Goal: Information Seeking & Learning: Learn about a topic

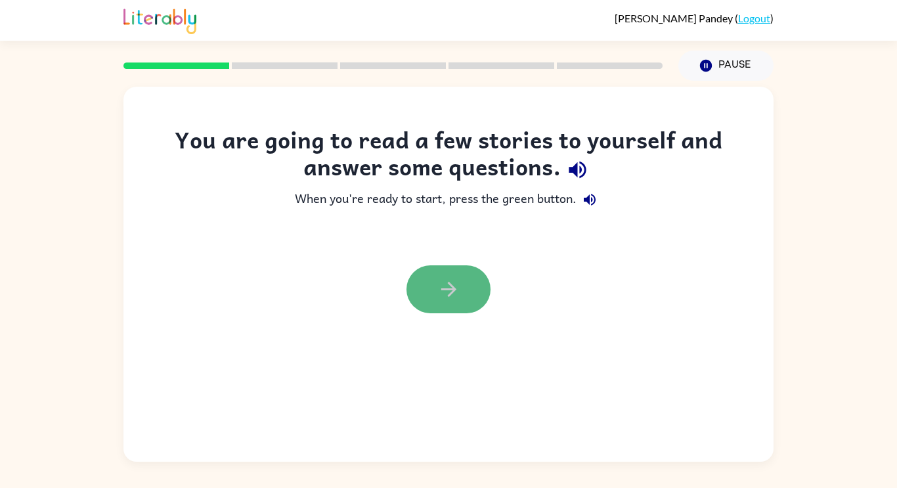
click at [467, 280] on button "button" at bounding box center [449, 289] width 84 height 48
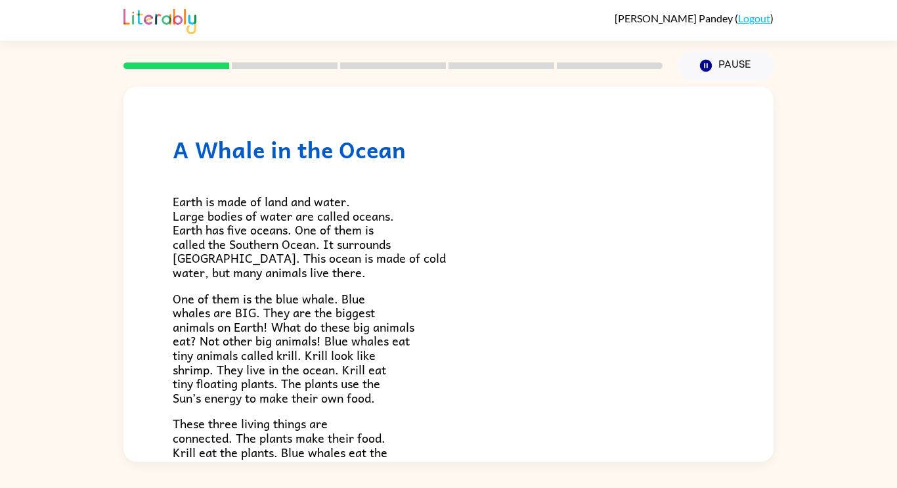
scroll to position [43, 0]
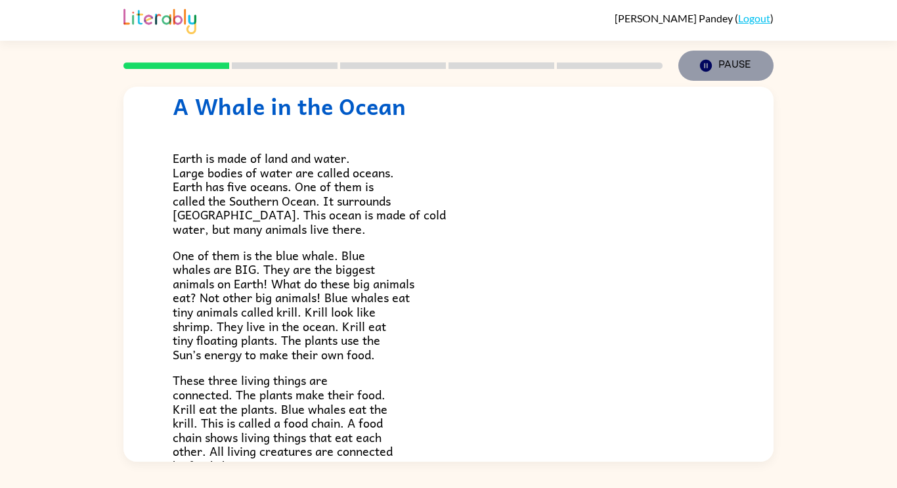
click at [705, 62] on icon "button" at bounding box center [706, 66] width 12 height 12
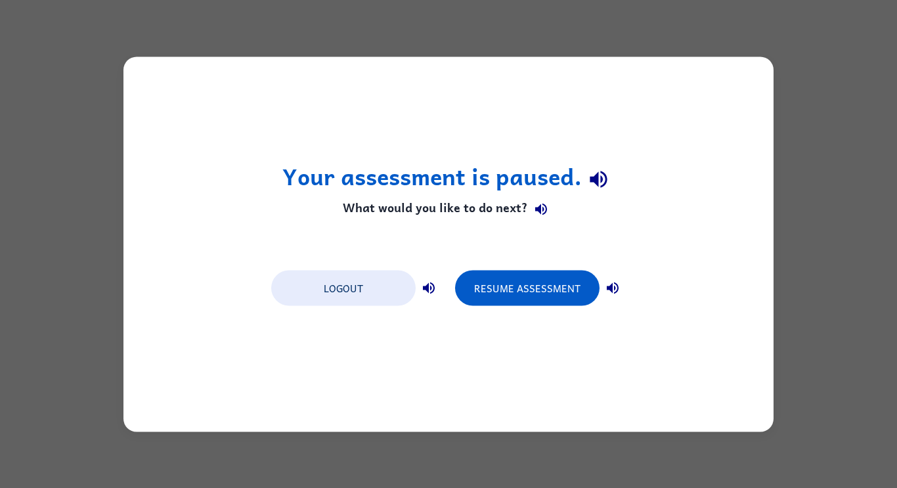
click at [554, 267] on div "Logout Resume Assessment" at bounding box center [449, 287] width 368 height 50
click at [568, 285] on button "Resume Assessment" at bounding box center [527, 287] width 145 height 35
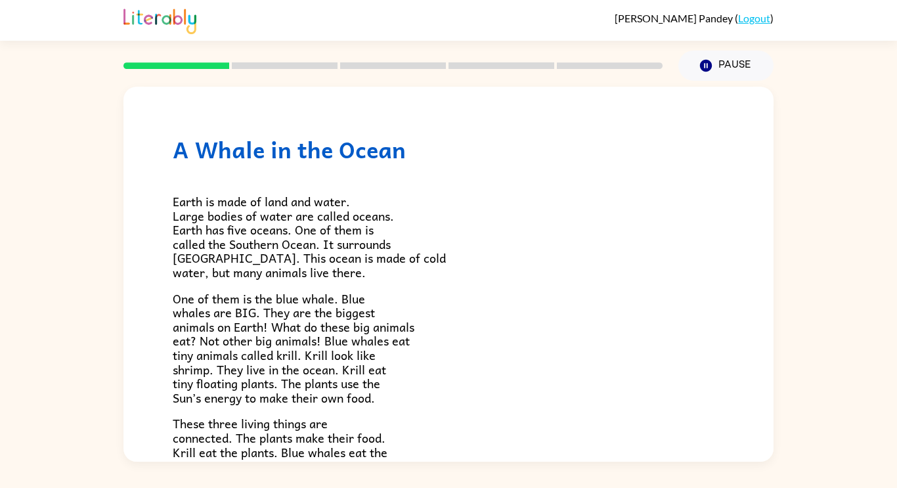
click at [566, 284] on div "Earth is made of land and water. Large bodies of water are called oceans. Earth…" at bounding box center [449, 339] width 552 height 353
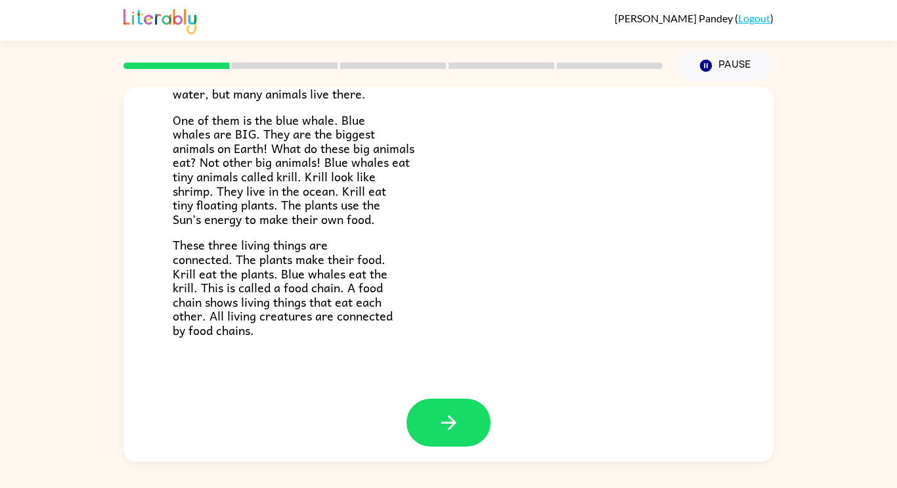
scroll to position [180, 0]
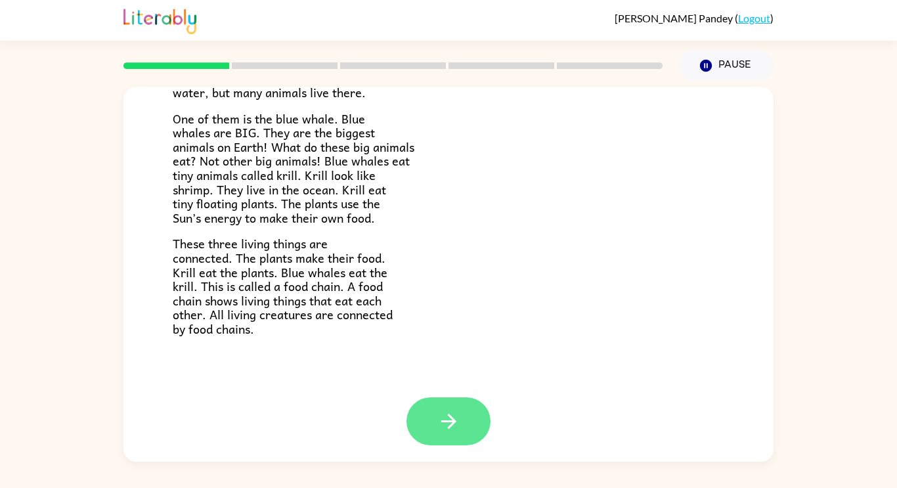
click at [424, 441] on button "button" at bounding box center [449, 421] width 84 height 48
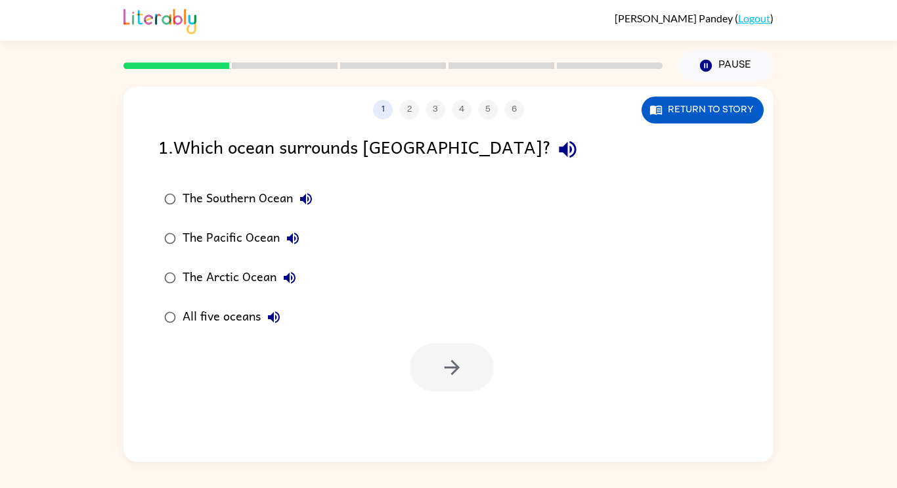
scroll to position [0, 0]
click at [275, 198] on div "The Southern Ocean" at bounding box center [251, 199] width 137 height 26
click at [483, 366] on button "button" at bounding box center [452, 368] width 84 height 48
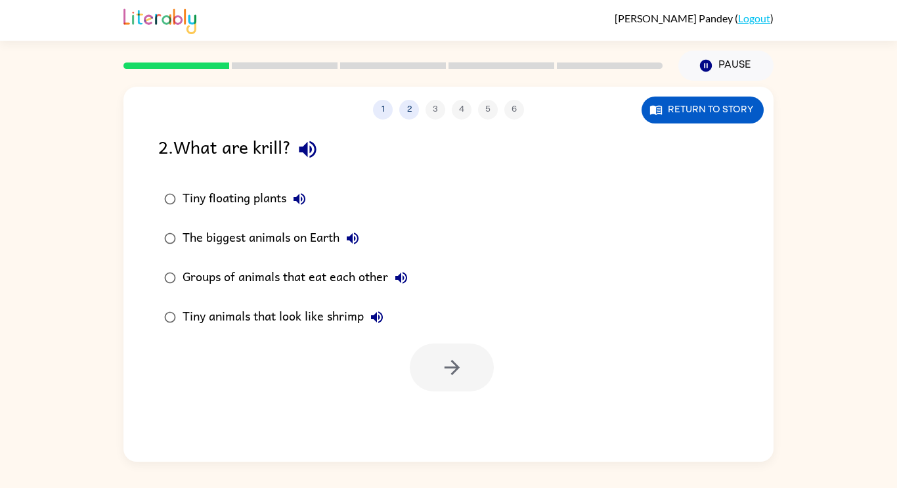
click at [284, 194] on div "Tiny floating plants" at bounding box center [248, 199] width 130 height 26
click at [430, 367] on button "button" at bounding box center [452, 368] width 84 height 48
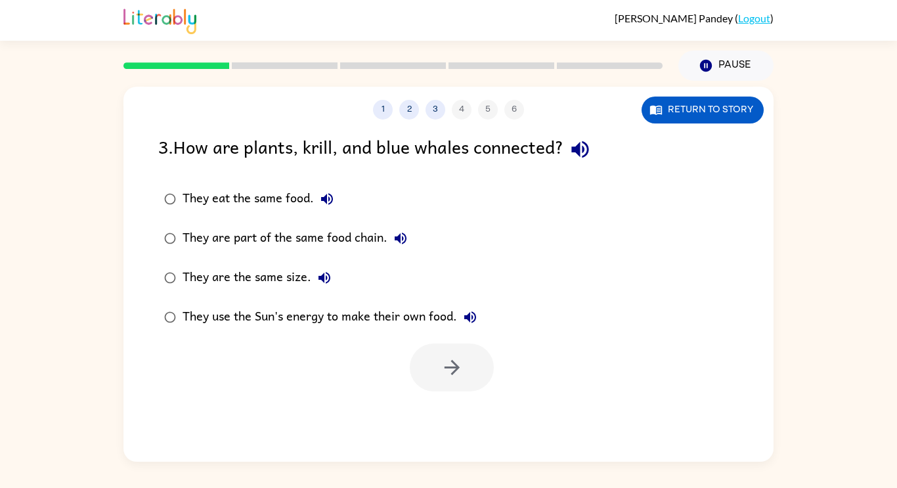
click at [430, 385] on div at bounding box center [452, 368] width 84 height 48
click at [378, 243] on div "They are part of the same food chain." at bounding box center [298, 238] width 231 height 26
click at [426, 368] on button "button" at bounding box center [452, 368] width 84 height 48
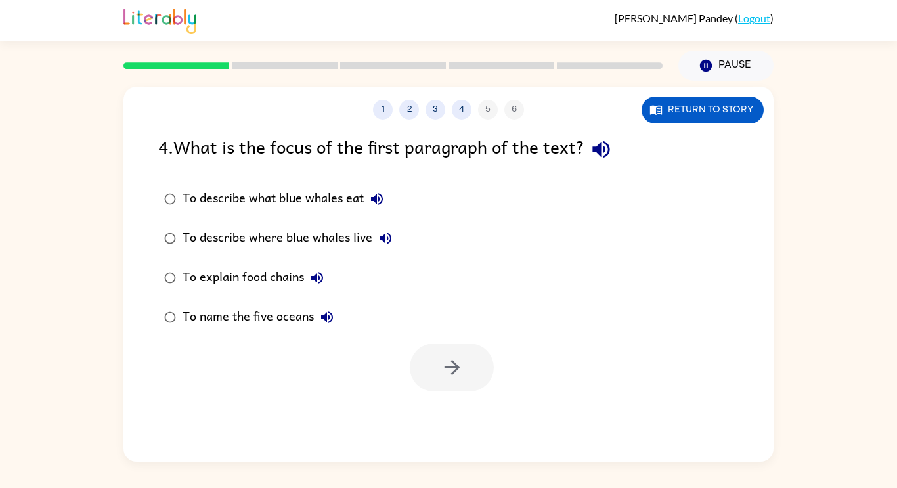
click at [365, 238] on div "To describe where blue whales live" at bounding box center [291, 238] width 216 height 26
click at [452, 391] on div "1 2 3 4 5 6 Return to story 4 . What is the focus of the first paragraph of the…" at bounding box center [448, 274] width 650 height 375
click at [282, 308] on div "To name the five oceans" at bounding box center [262, 317] width 158 height 26
click at [439, 355] on button "button" at bounding box center [452, 368] width 84 height 48
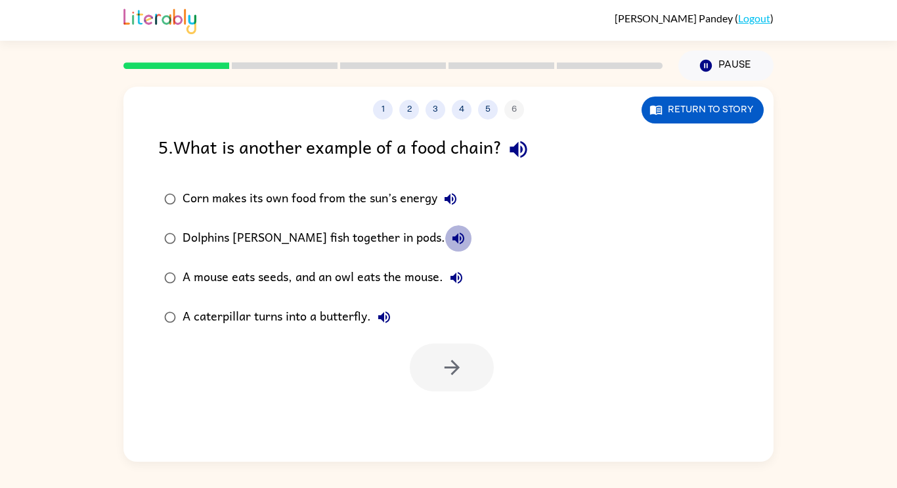
click at [445, 239] on button "Dolphins hunt fish together in pods." at bounding box center [458, 238] width 26 height 26
click at [388, 269] on div "A mouse eats seeds, and an owl eats the mouse." at bounding box center [326, 278] width 287 height 26
click at [456, 379] on button "button" at bounding box center [452, 368] width 84 height 48
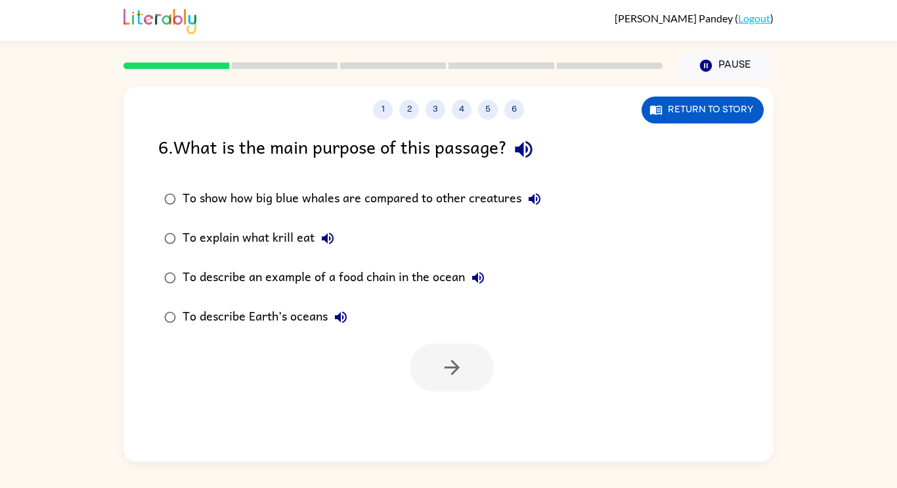
click at [404, 192] on div "To show how big blue whales are compared to other creatures" at bounding box center [365, 199] width 365 height 26
click at [434, 358] on button "button" at bounding box center [452, 368] width 84 height 48
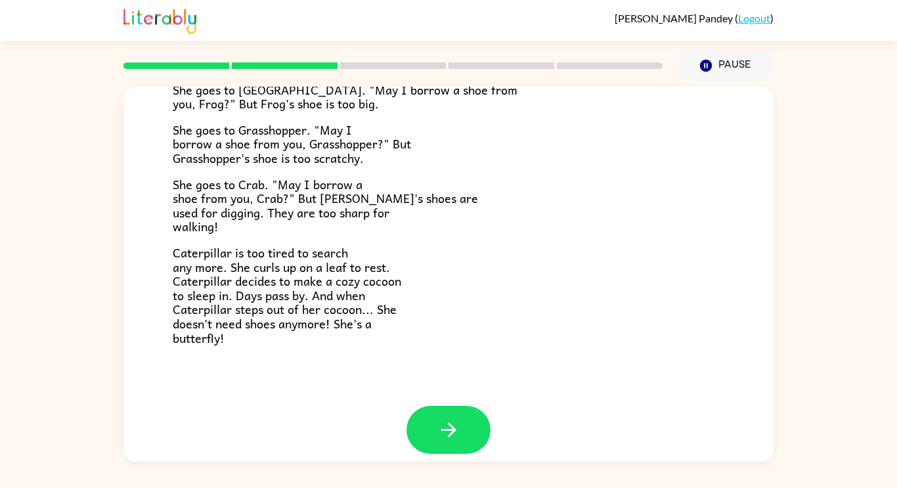
scroll to position [233, 0]
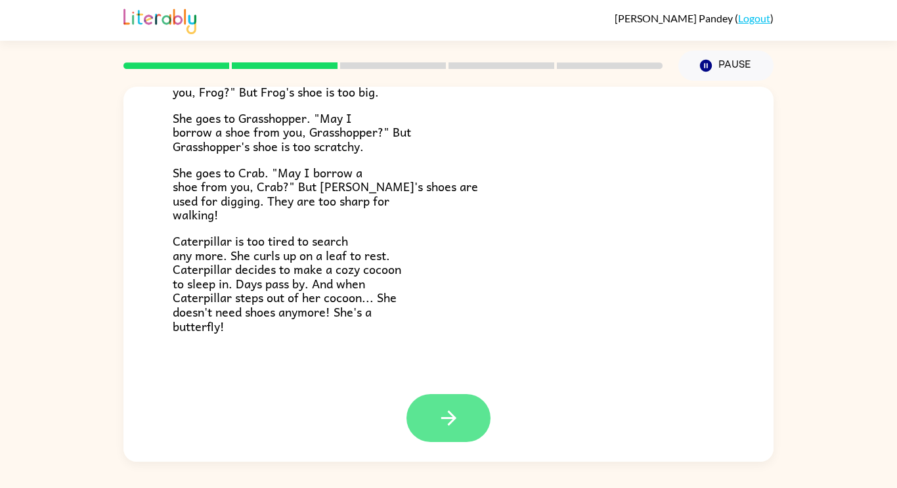
click at [466, 405] on button "button" at bounding box center [449, 418] width 84 height 48
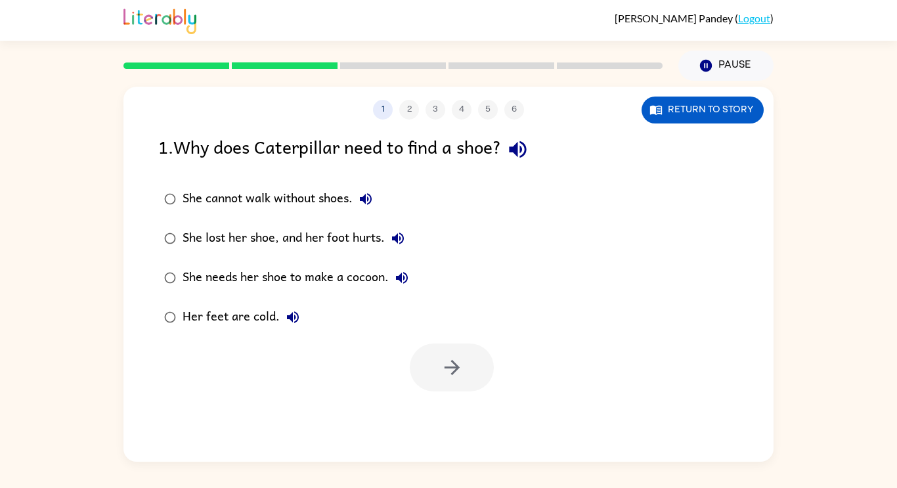
scroll to position [0, 0]
click at [696, 115] on button "Return to story" at bounding box center [703, 110] width 122 height 27
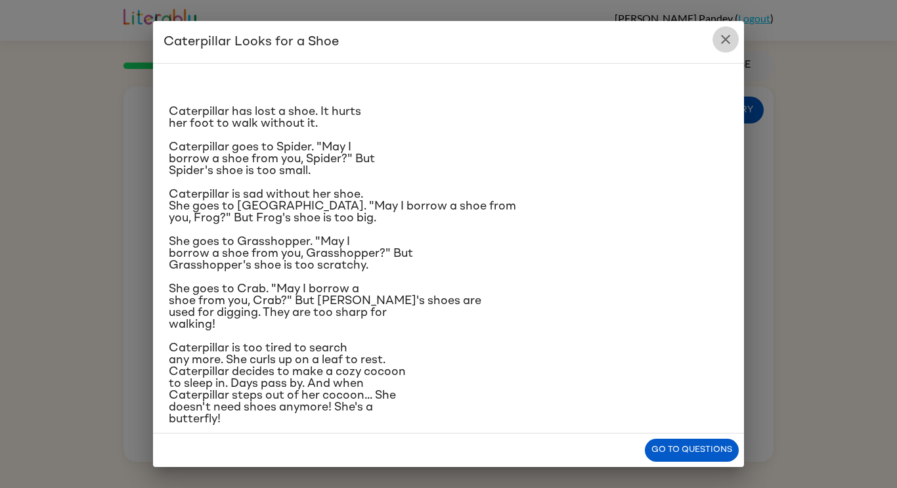
click at [726, 41] on icon "close" at bounding box center [726, 40] width 16 height 16
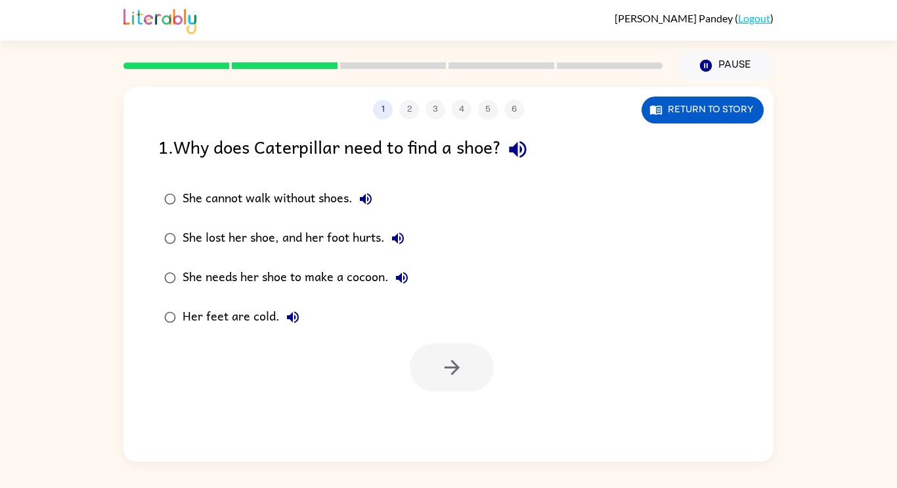
click at [458, 221] on div "She cannot walk without shoes. She lost her shoe, and her foot hurts. She needs…" at bounding box center [465, 258] width 615 height 158
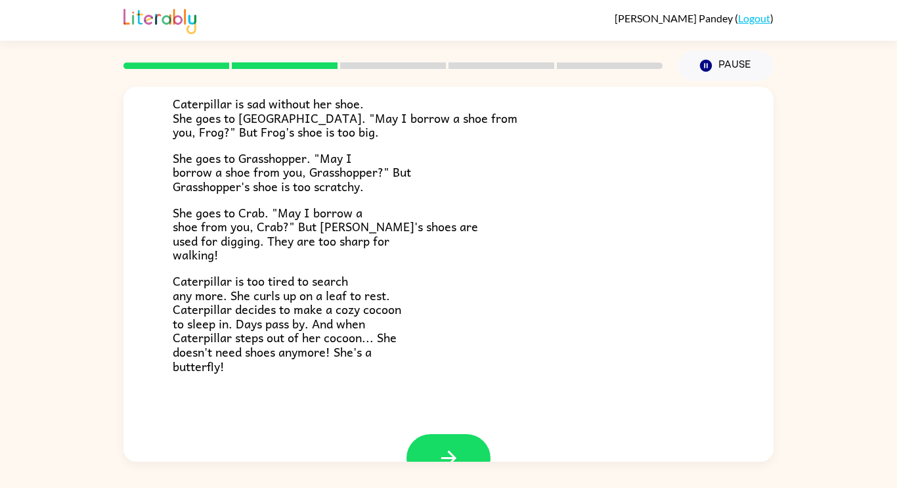
scroll to position [194, 0]
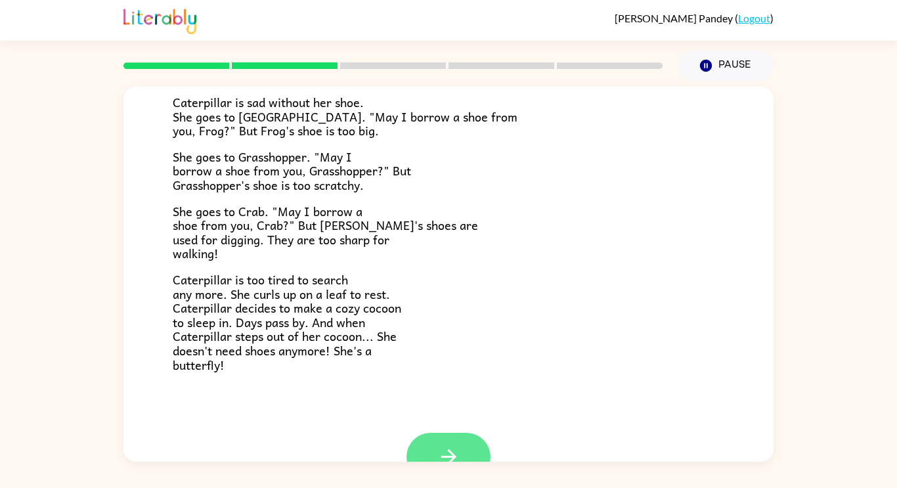
click at [451, 455] on icon "button" at bounding box center [448, 456] width 23 height 23
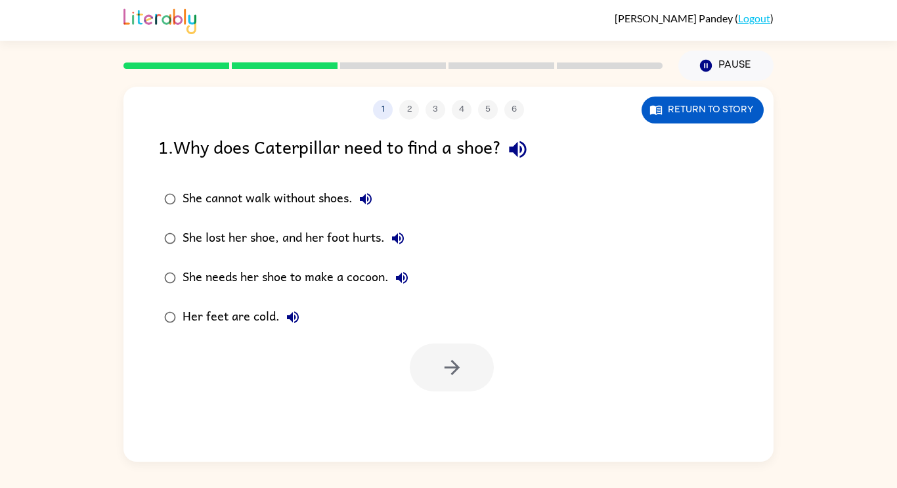
scroll to position [0, 0]
click at [451, 455] on div "1 2 3 4 5 6 Return to story 1 . Why does Caterpillar need to find a shoe? She c…" at bounding box center [448, 274] width 650 height 375
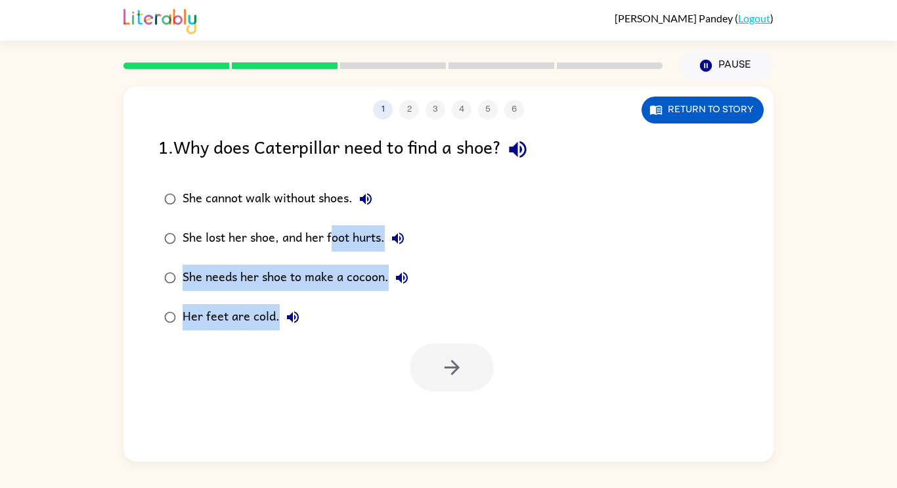
drag, startPoint x: 451, startPoint y: 455, endPoint x: 334, endPoint y: 242, distance: 243.7
click at [334, 242] on div "1 2 3 4 5 6 Return to story 1 . Why does Caterpillar need to find a shoe? She c…" at bounding box center [448, 274] width 650 height 375
click at [707, 323] on div "She cannot walk without shoes. She lost her shoe, and her foot hurts. She needs…" at bounding box center [465, 258] width 615 height 158
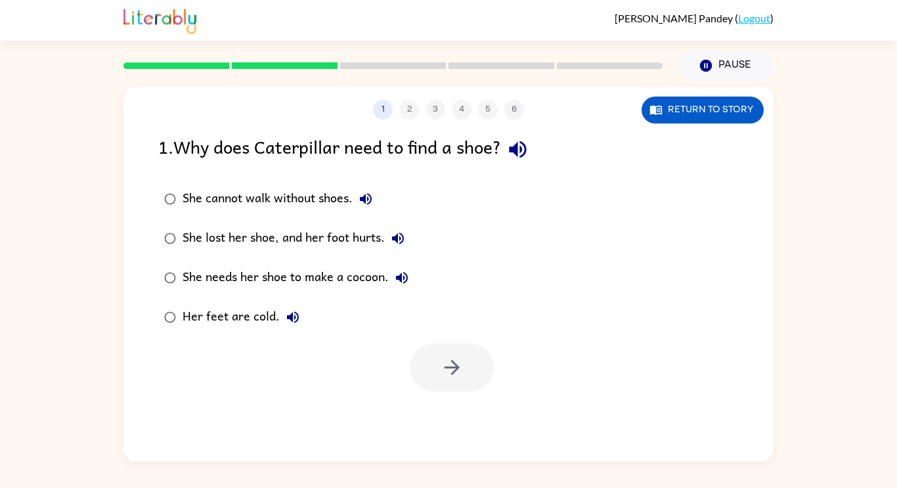
click at [289, 235] on div "She lost her shoe, and her foot hurts." at bounding box center [297, 238] width 229 height 26
click at [448, 371] on icon "button" at bounding box center [452, 367] width 23 height 23
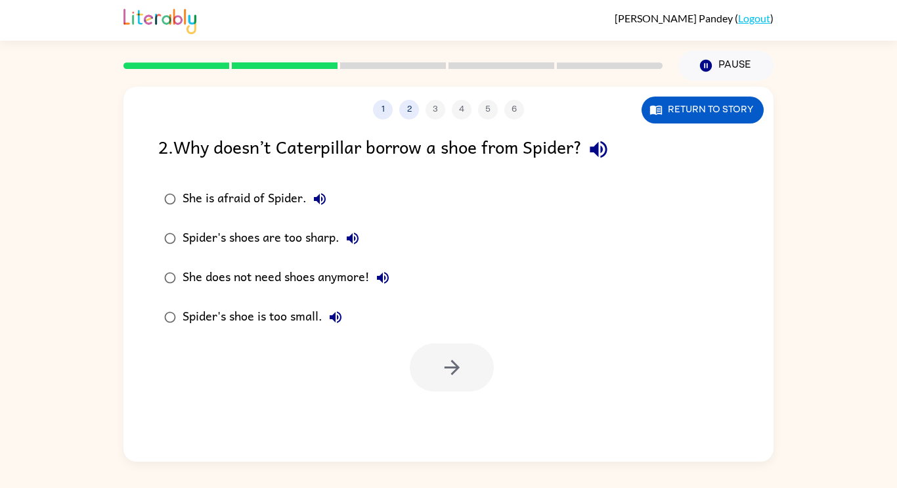
click at [305, 323] on div "Spider's shoe is too small." at bounding box center [266, 317] width 166 height 26
click at [472, 366] on button "button" at bounding box center [452, 368] width 84 height 48
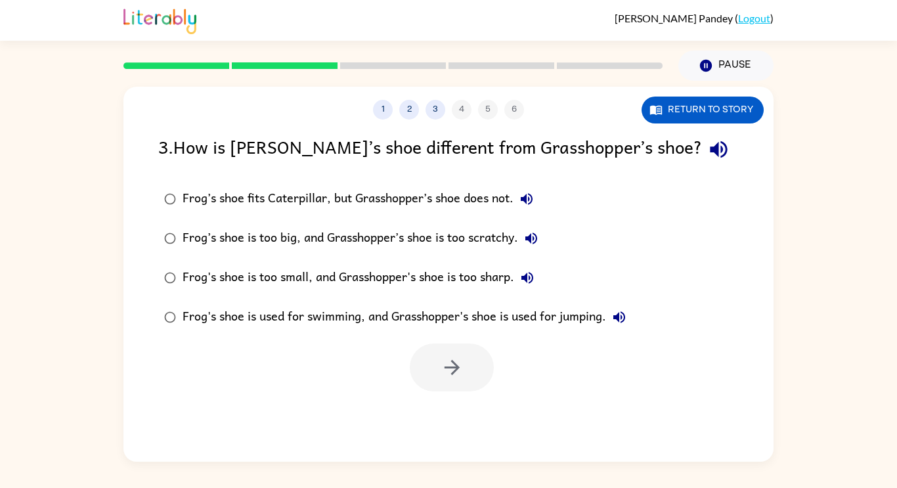
click at [500, 234] on div "Frog’s shoe is too big, and Grasshopper’s shoe is too scratchy." at bounding box center [364, 238] width 362 height 26
click at [484, 369] on button "button" at bounding box center [452, 368] width 84 height 48
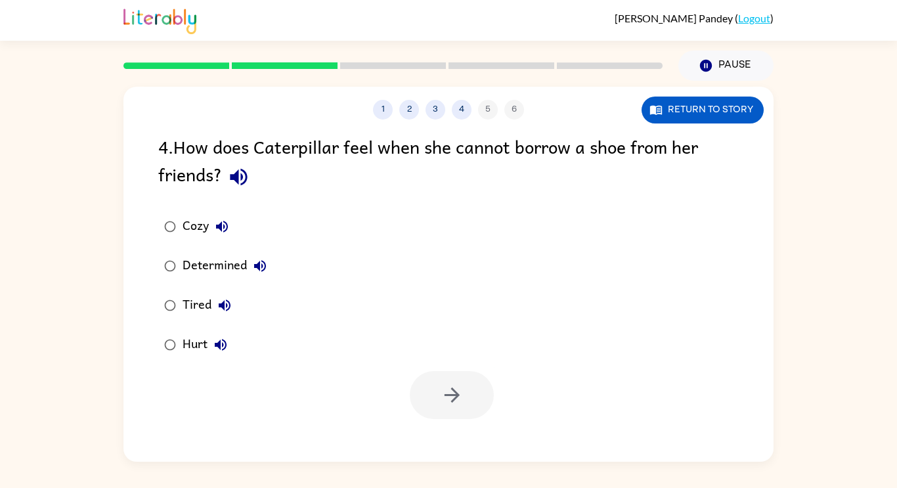
click at [484, 369] on div at bounding box center [448, 392] width 650 height 55
click at [201, 307] on div "Tired" at bounding box center [210, 305] width 55 height 26
click at [465, 397] on button "button" at bounding box center [452, 395] width 84 height 48
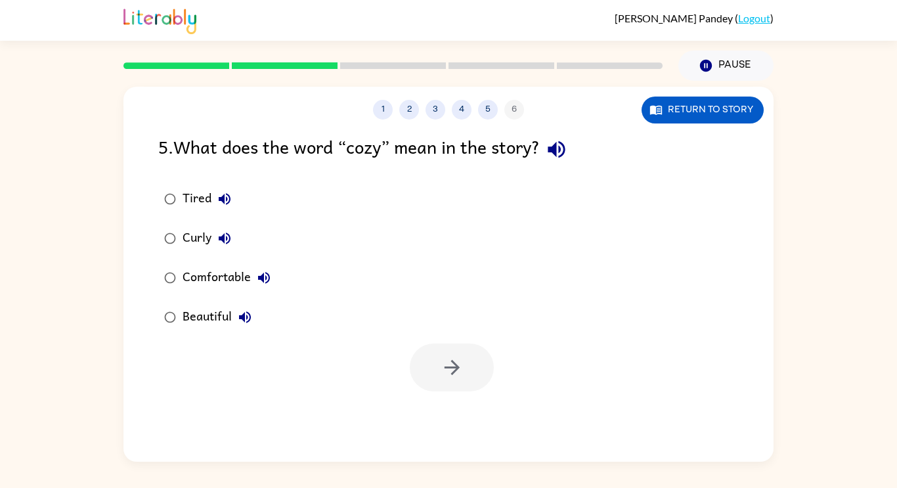
click at [236, 274] on div "Comfortable" at bounding box center [230, 278] width 95 height 26
click at [470, 360] on button "button" at bounding box center [452, 368] width 84 height 48
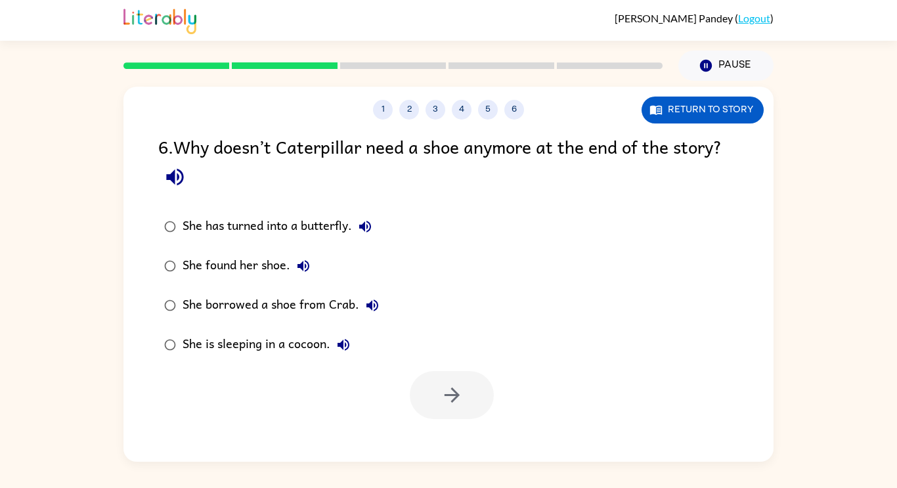
click at [470, 358] on div "She has turned into a butterfly. She found her shoe. She borrowed a shoe from C…" at bounding box center [465, 286] width 615 height 158
click at [272, 231] on div "She has turned into a butterfly." at bounding box center [281, 226] width 196 height 26
click at [428, 392] on button "button" at bounding box center [452, 395] width 84 height 48
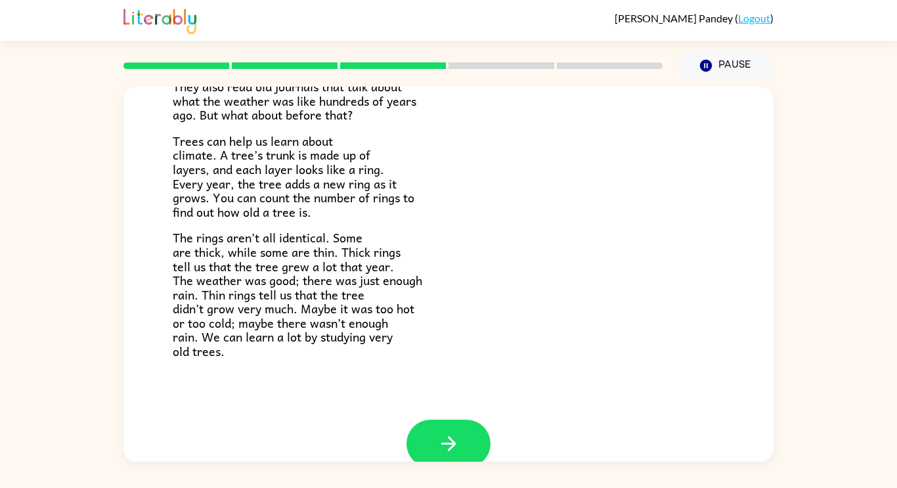
scroll to position [268, 0]
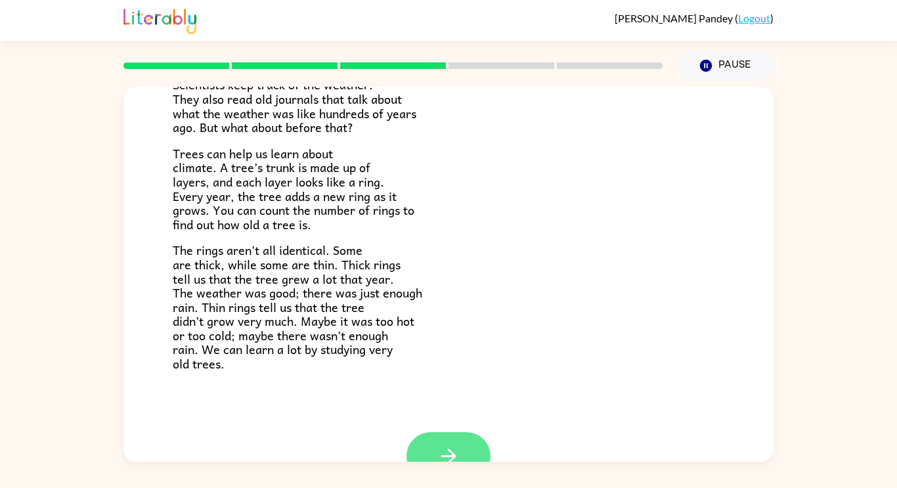
click at [432, 450] on button "button" at bounding box center [449, 456] width 84 height 48
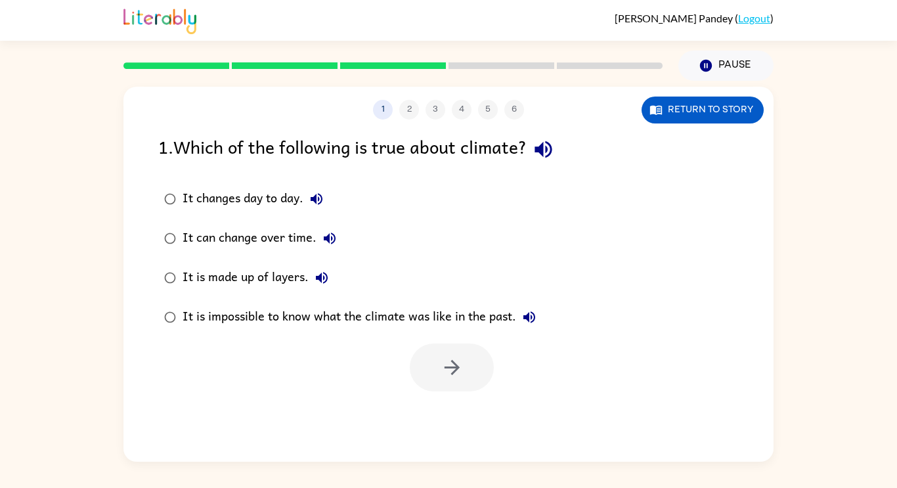
scroll to position [0, 0]
click at [438, 397] on div "1 2 3 4 5 6 Return to story 1 . Which of the following is true about climate? I…" at bounding box center [448, 274] width 650 height 375
click at [489, 340] on div at bounding box center [448, 364] width 650 height 55
click at [234, 282] on div "It is made up of layers." at bounding box center [259, 278] width 152 height 26
click at [461, 374] on icon "button" at bounding box center [452, 367] width 23 height 23
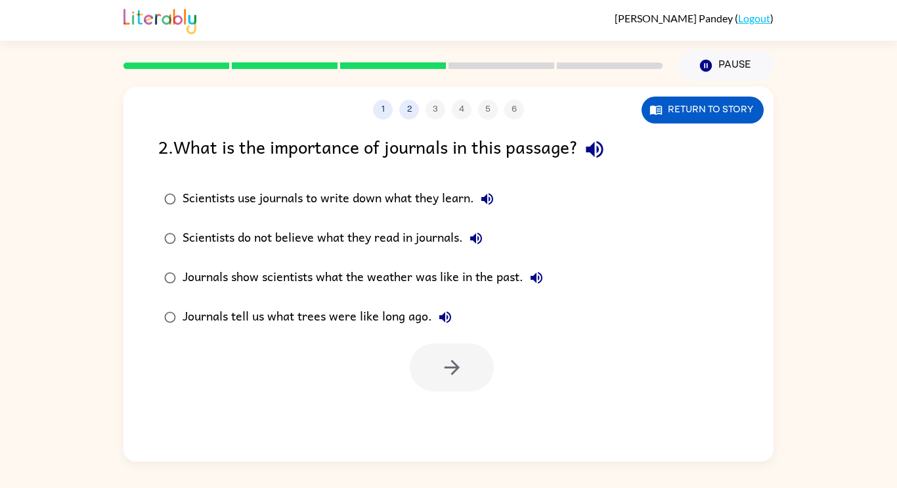
click at [460, 275] on div "Journals show scientists what the weather was like in the past." at bounding box center [366, 278] width 367 height 26
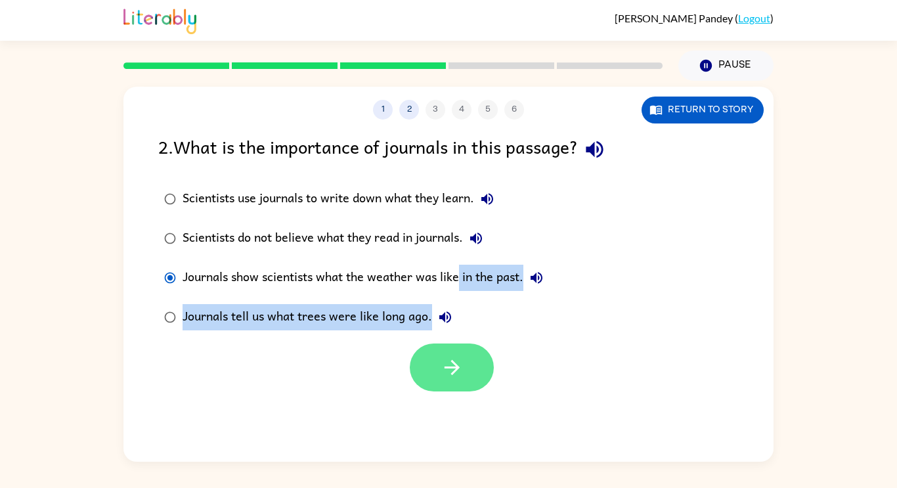
drag, startPoint x: 460, startPoint y: 275, endPoint x: 458, endPoint y: 383, distance: 108.4
click at [458, 383] on div "2 . What is the importance of journals in this passage? Scientists use journals…" at bounding box center [448, 262] width 650 height 259
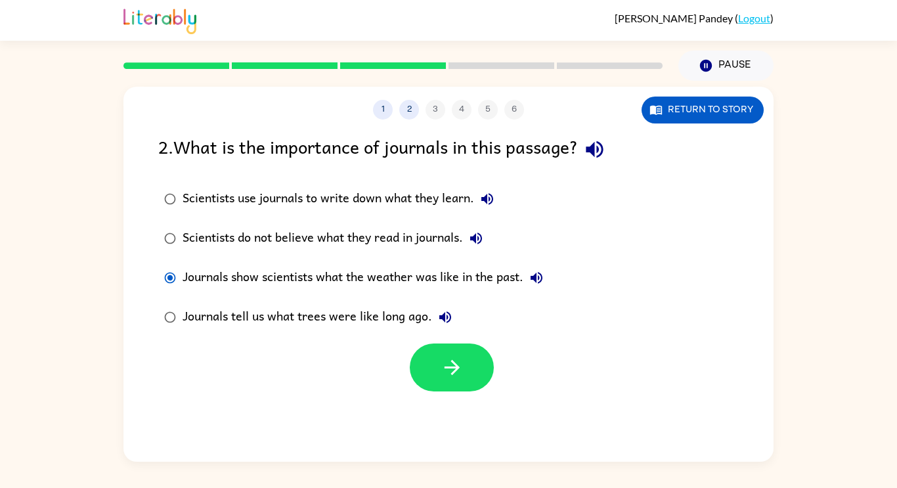
click at [352, 451] on div "1 2 3 4 5 6 Return to story 2 . What is the importance of journals in this pass…" at bounding box center [448, 274] width 650 height 375
click at [446, 380] on button "button" at bounding box center [452, 368] width 84 height 48
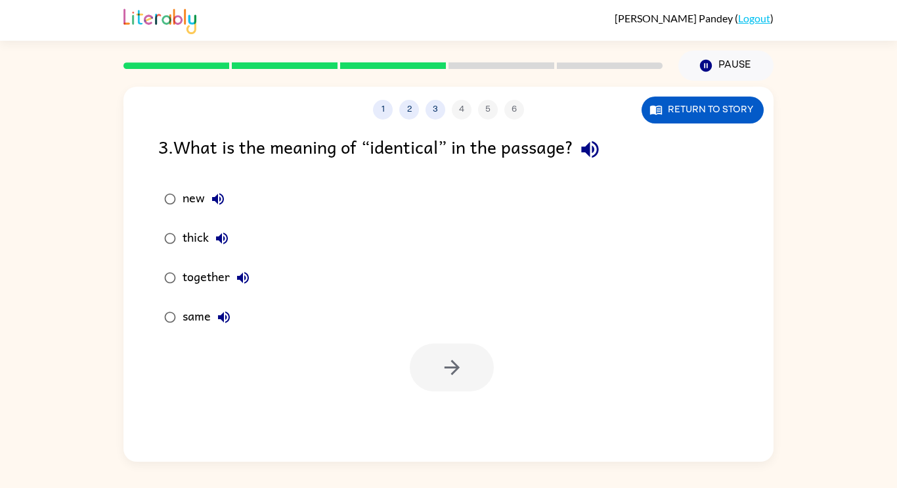
click at [445, 378] on div at bounding box center [452, 368] width 84 height 48
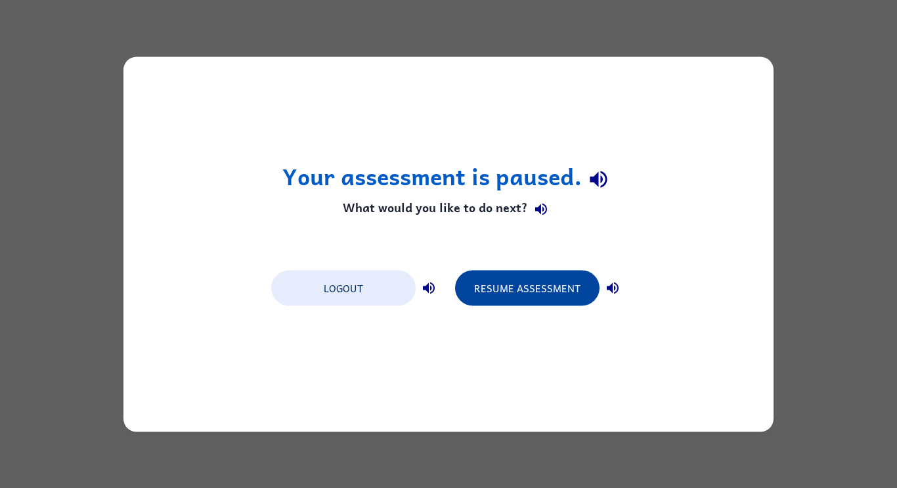
click at [553, 273] on button "Resume Assessment" at bounding box center [527, 287] width 145 height 35
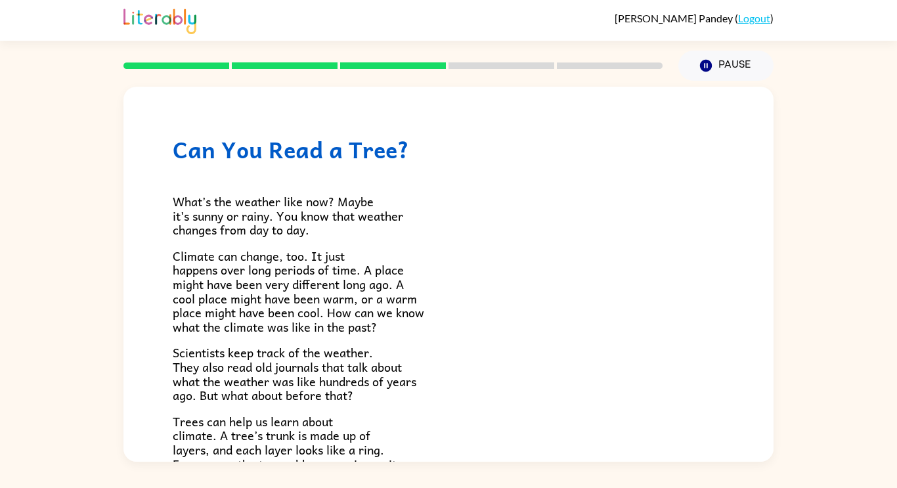
click at [553, 274] on p "Climate can change, too. It just happens over long periods of time. A place mig…" at bounding box center [449, 291] width 552 height 85
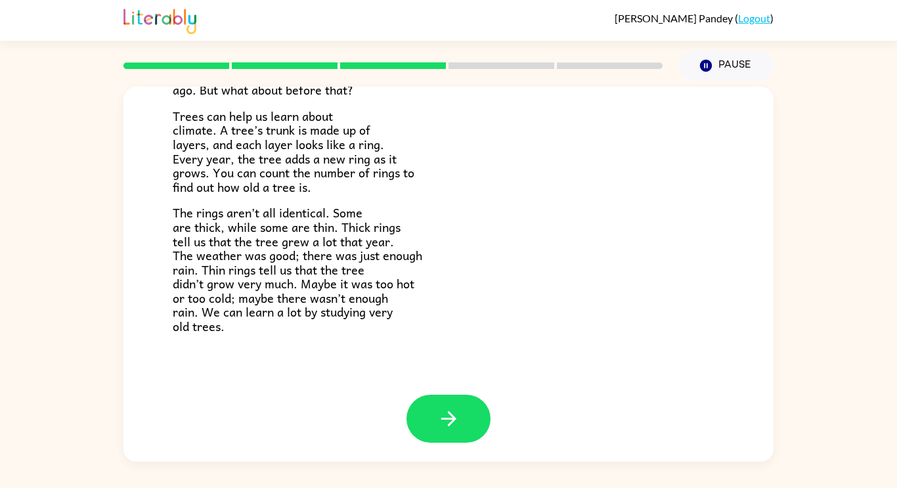
click at [439, 450] on div at bounding box center [448, 429] width 650 height 68
click at [463, 403] on button "button" at bounding box center [449, 419] width 84 height 48
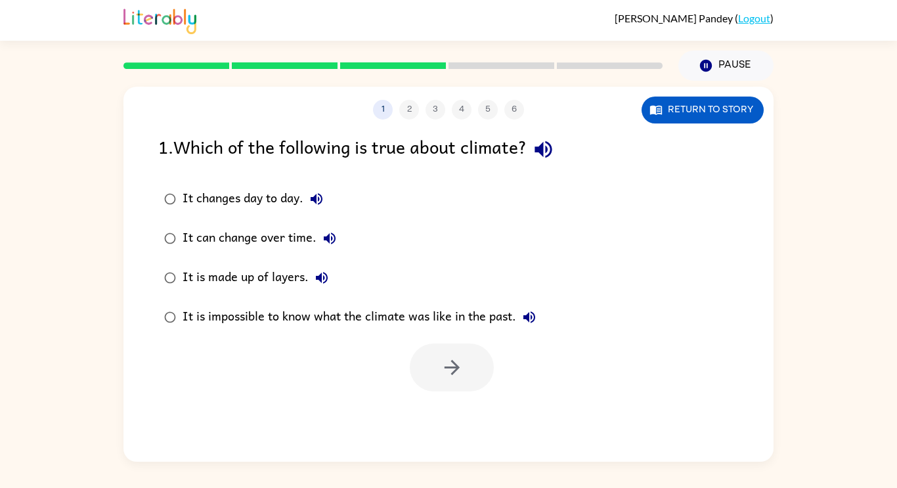
click at [243, 278] on div "It is made up of layers." at bounding box center [259, 278] width 152 height 26
click at [424, 368] on button "button" at bounding box center [452, 368] width 84 height 48
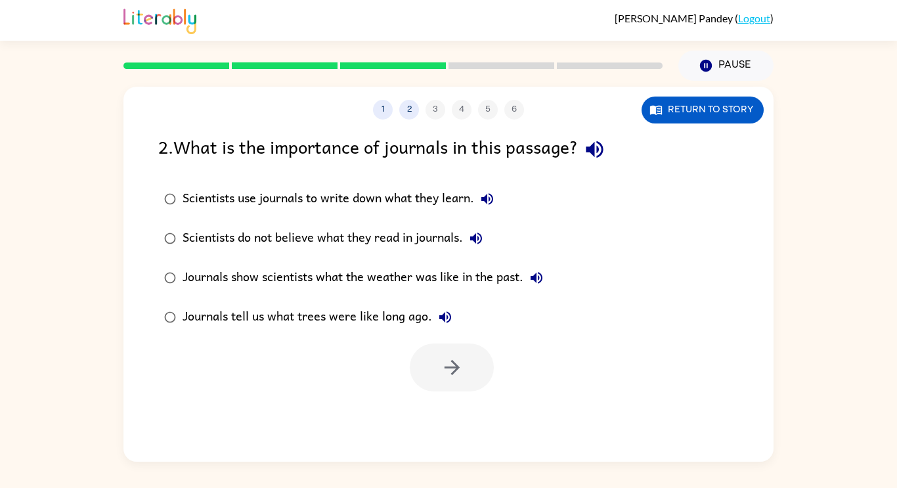
click at [488, 268] on div "Journals show scientists what the weather was like in the past." at bounding box center [366, 278] width 367 height 26
click at [452, 357] on icon "button" at bounding box center [452, 367] width 23 height 23
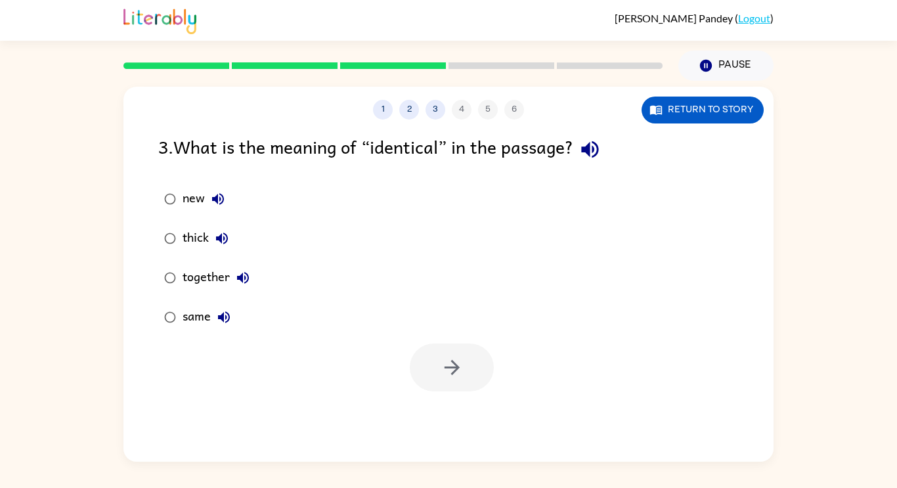
click at [191, 198] on div "new" at bounding box center [207, 199] width 49 height 26
click at [449, 365] on icon "button" at bounding box center [452, 367] width 23 height 23
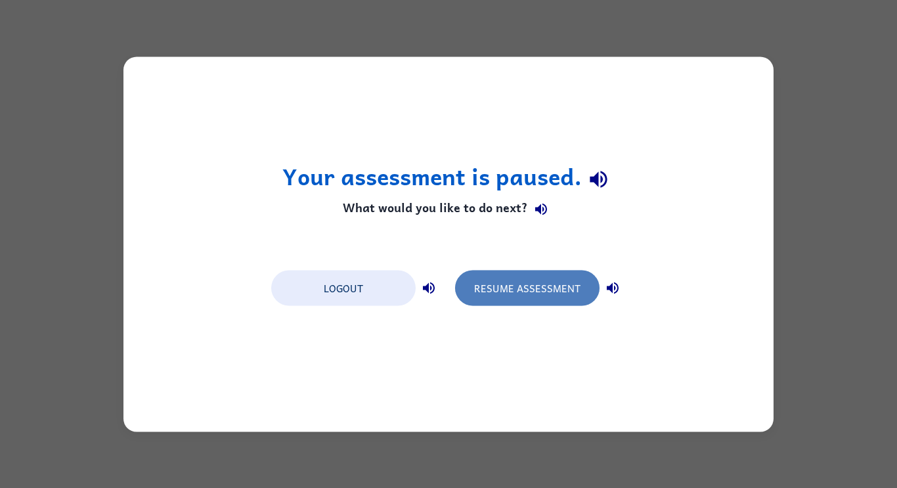
click at [550, 292] on button "Resume Assessment" at bounding box center [527, 287] width 145 height 35
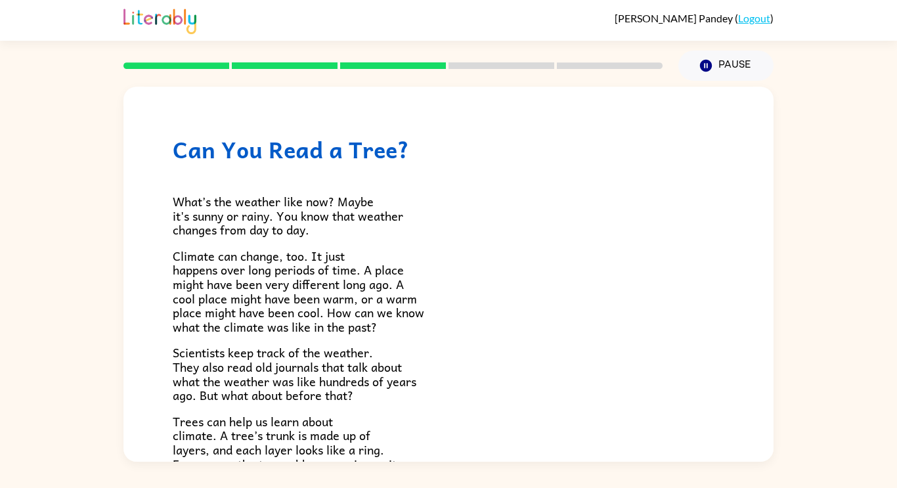
scroll to position [305, 0]
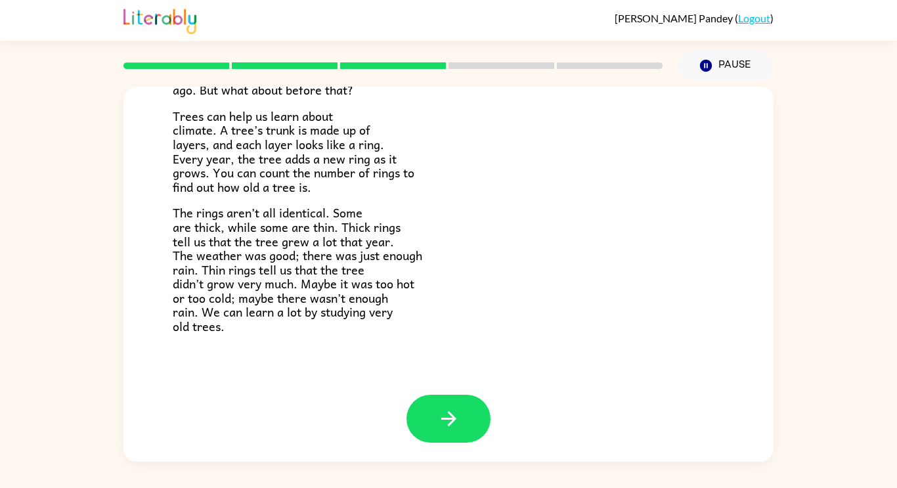
click at [492, 410] on div at bounding box center [448, 429] width 650 height 68
click at [479, 422] on button "button" at bounding box center [449, 419] width 84 height 48
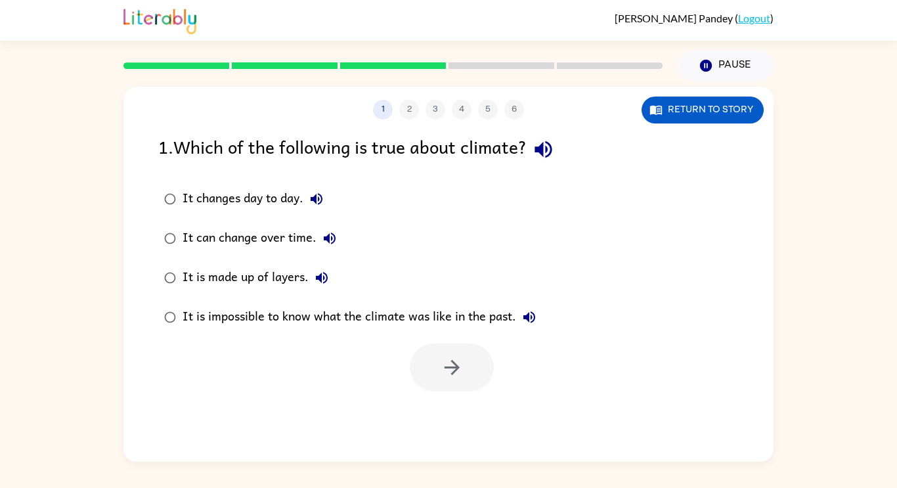
scroll to position [0, 0]
click at [266, 273] on div "It is made up of layers." at bounding box center [259, 278] width 152 height 26
click at [443, 375] on icon "button" at bounding box center [452, 367] width 23 height 23
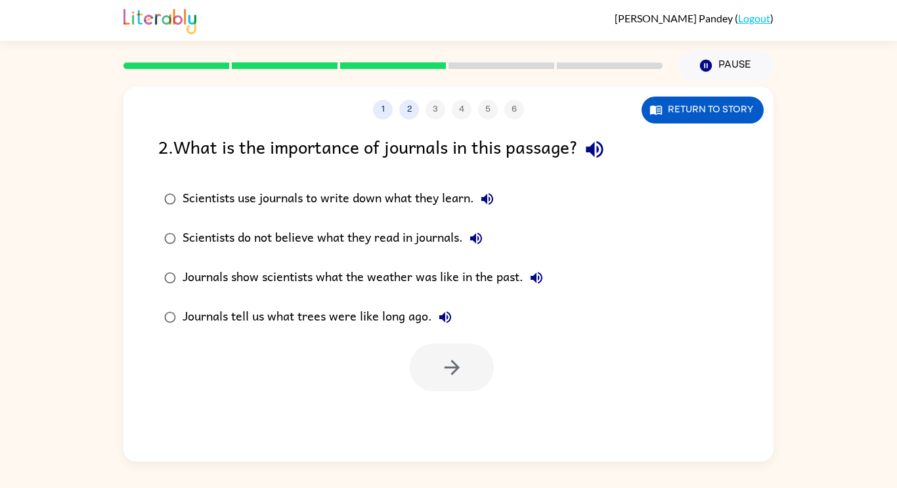
click at [389, 270] on div "Journals show scientists what the weather was like in the past." at bounding box center [366, 278] width 367 height 26
click at [449, 370] on icon "button" at bounding box center [452, 367] width 23 height 23
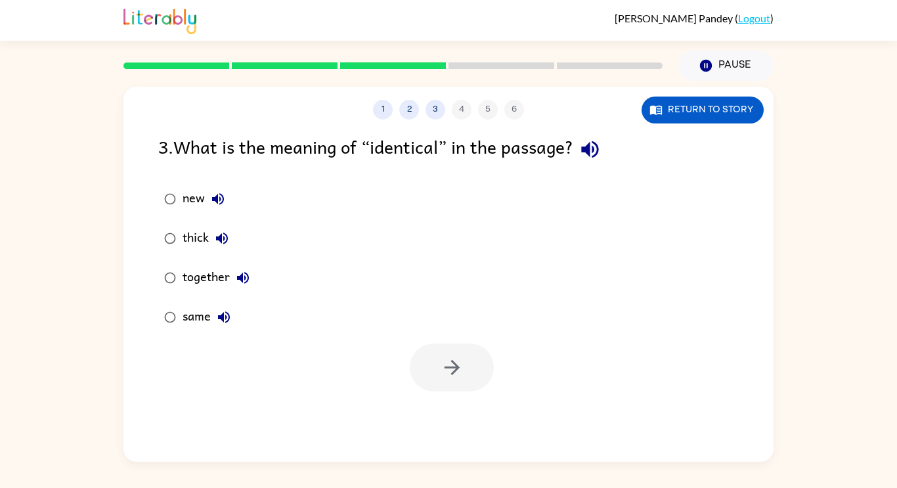
click at [215, 194] on icon "button" at bounding box center [218, 199] width 16 height 16
click at [189, 311] on div "same" at bounding box center [210, 317] width 55 height 26
click at [417, 355] on button "button" at bounding box center [452, 368] width 84 height 48
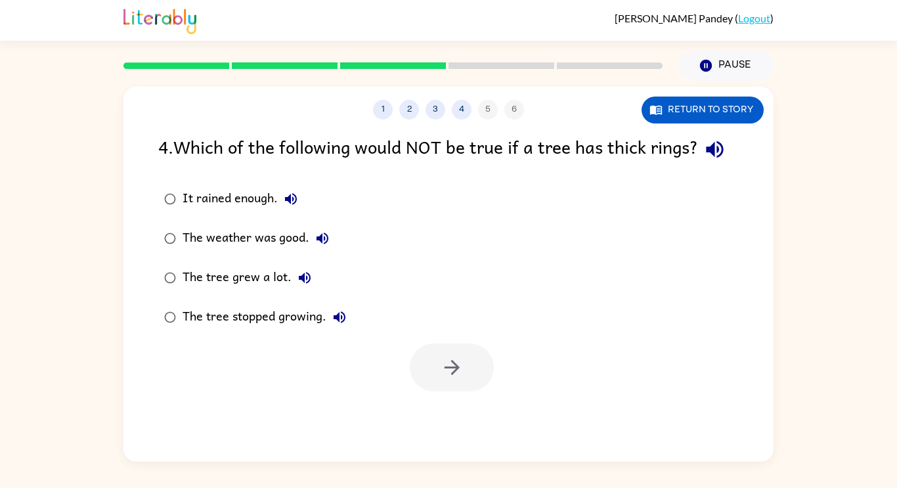
click at [242, 315] on div "The tree stopped growing." at bounding box center [268, 317] width 170 height 26
click at [451, 359] on icon "button" at bounding box center [452, 367] width 23 height 23
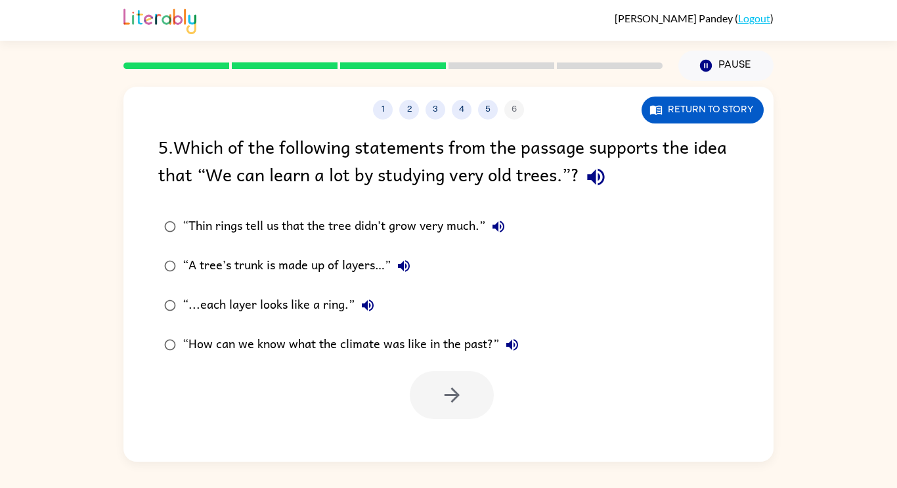
click at [355, 265] on div "“A tree’s trunk is made up of layers…”" at bounding box center [300, 266] width 234 height 26
click at [454, 396] on icon "button" at bounding box center [452, 395] width 23 height 23
